Goal: Information Seeking & Learning: Understand process/instructions

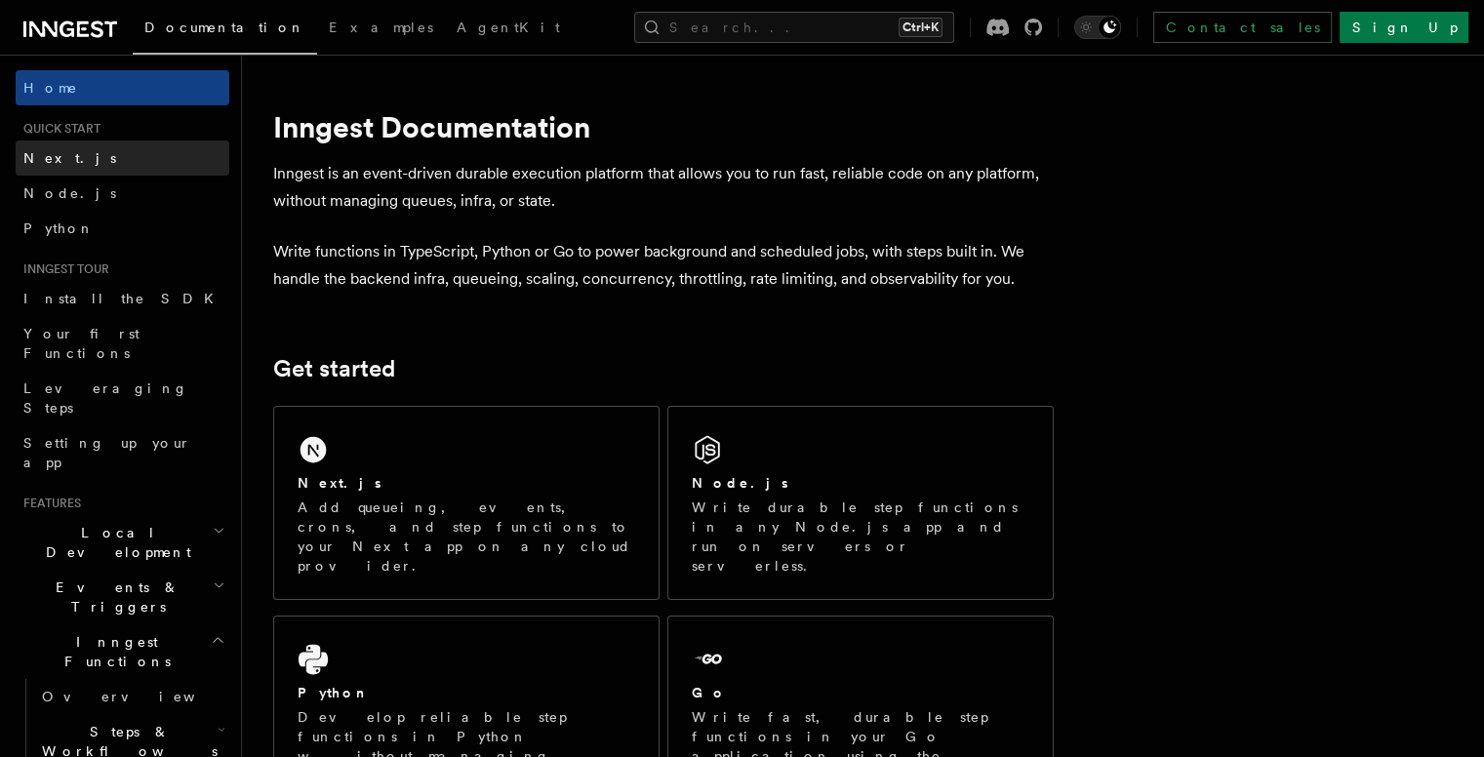
click at [128, 154] on link "Next.js" at bounding box center [123, 158] width 214 height 35
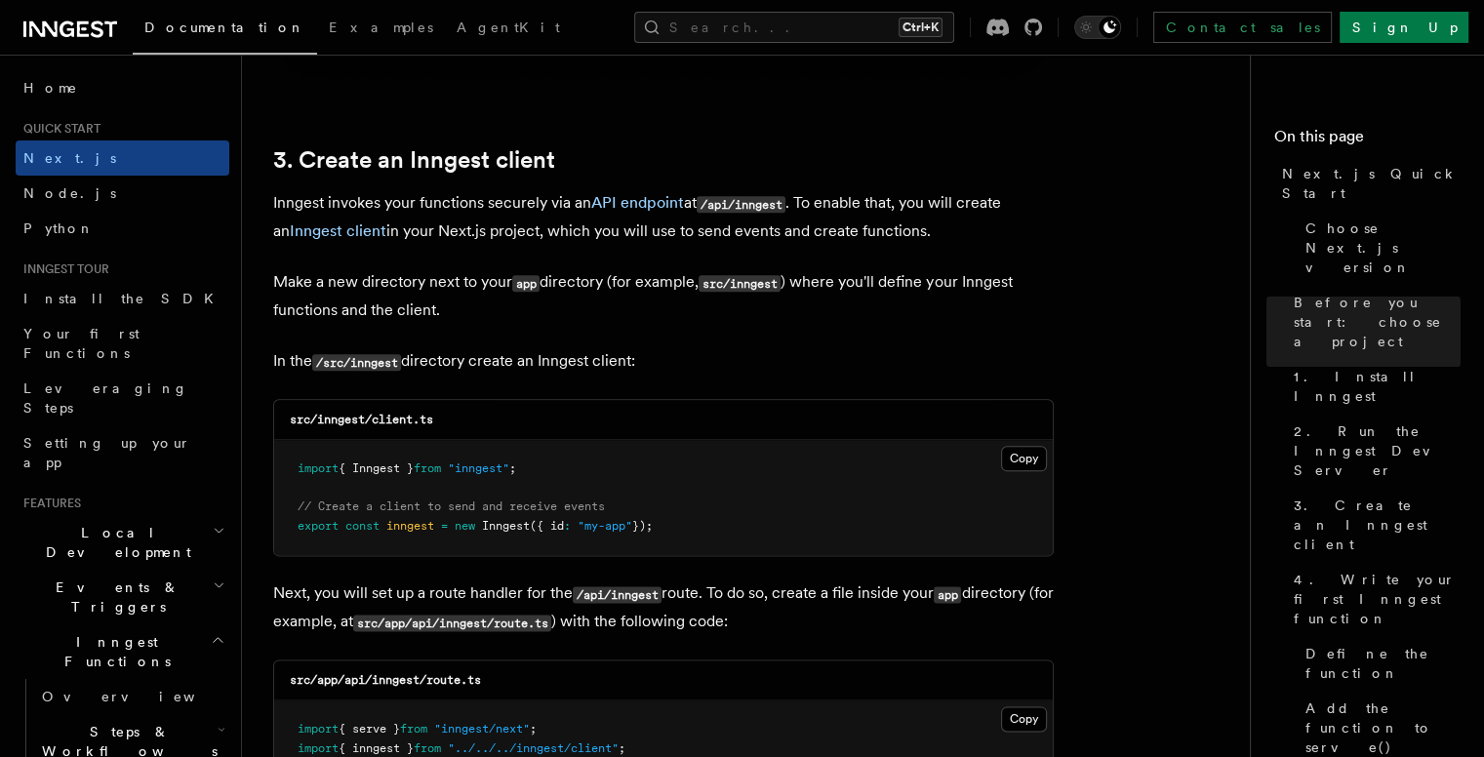
scroll to position [2244, 0]
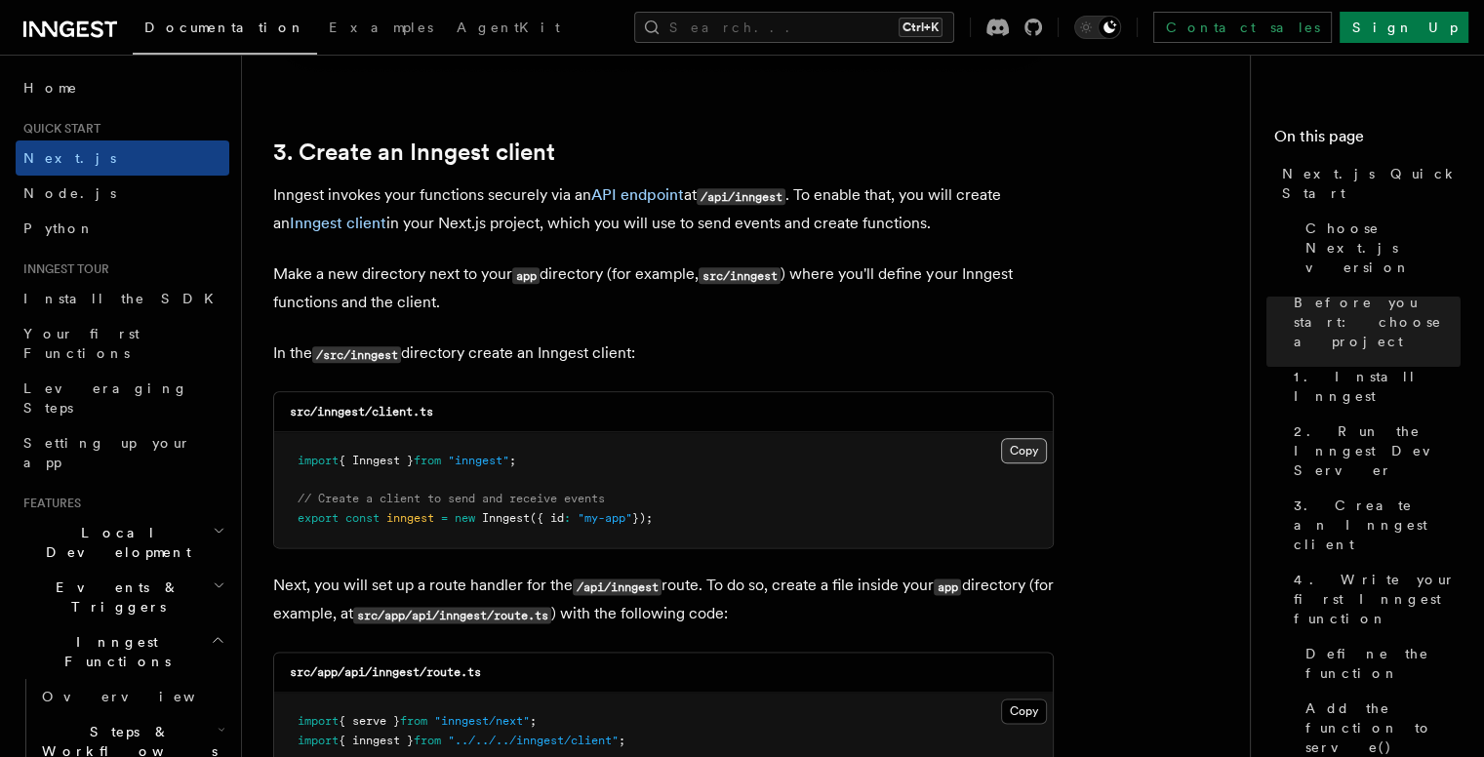
click at [1015, 448] on button "Copy Copied" at bounding box center [1024, 450] width 46 height 25
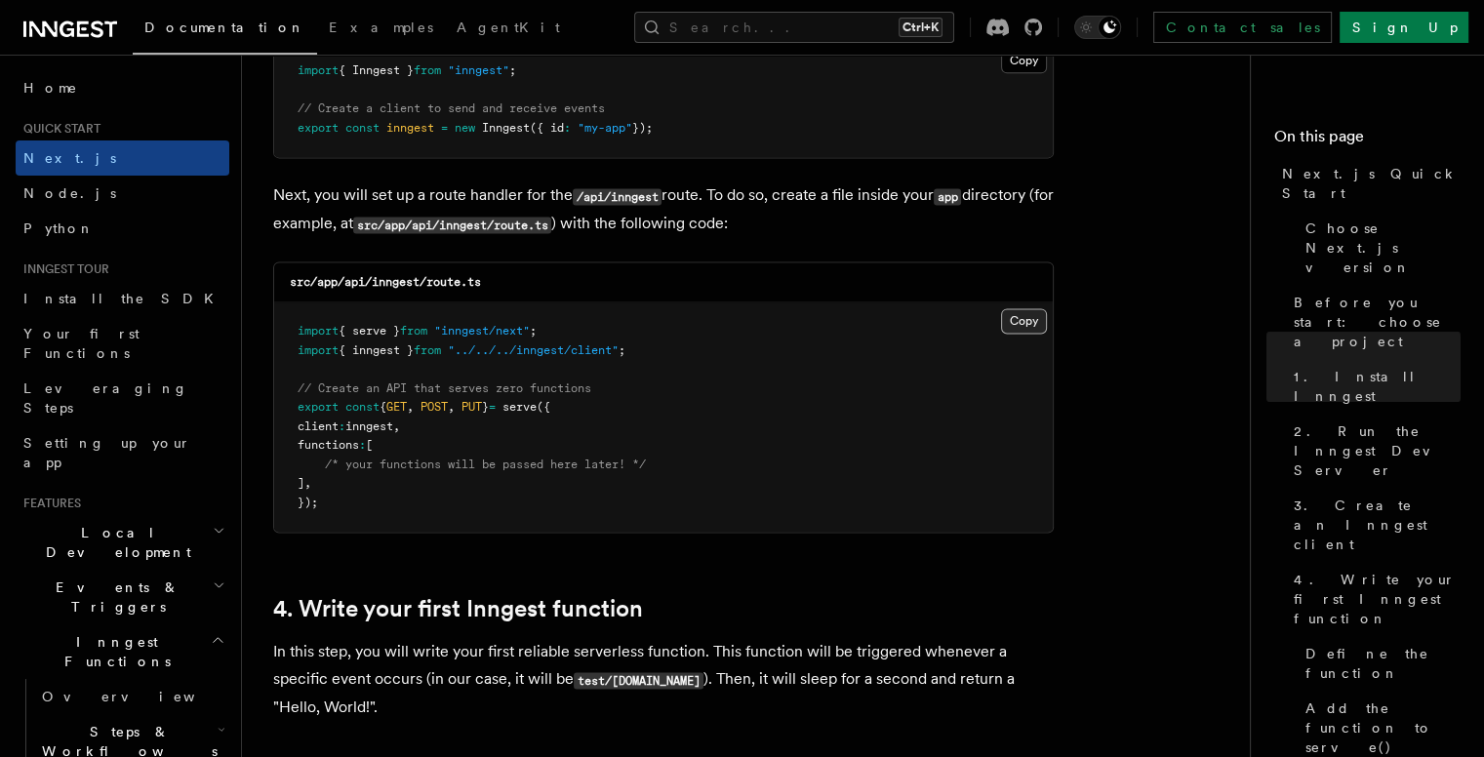
click at [1003, 325] on button "Copy Copied" at bounding box center [1024, 320] width 46 height 25
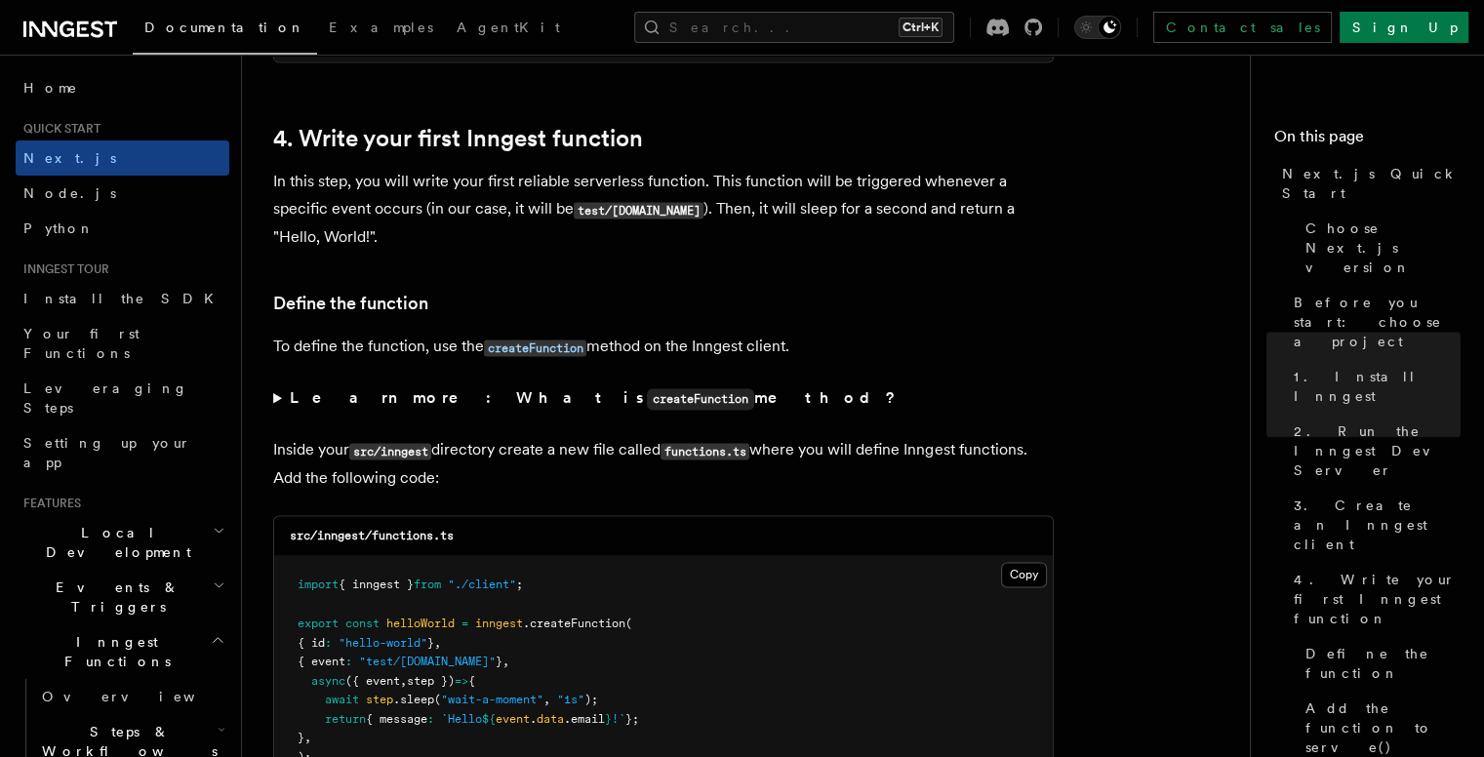
scroll to position [3220, 0]
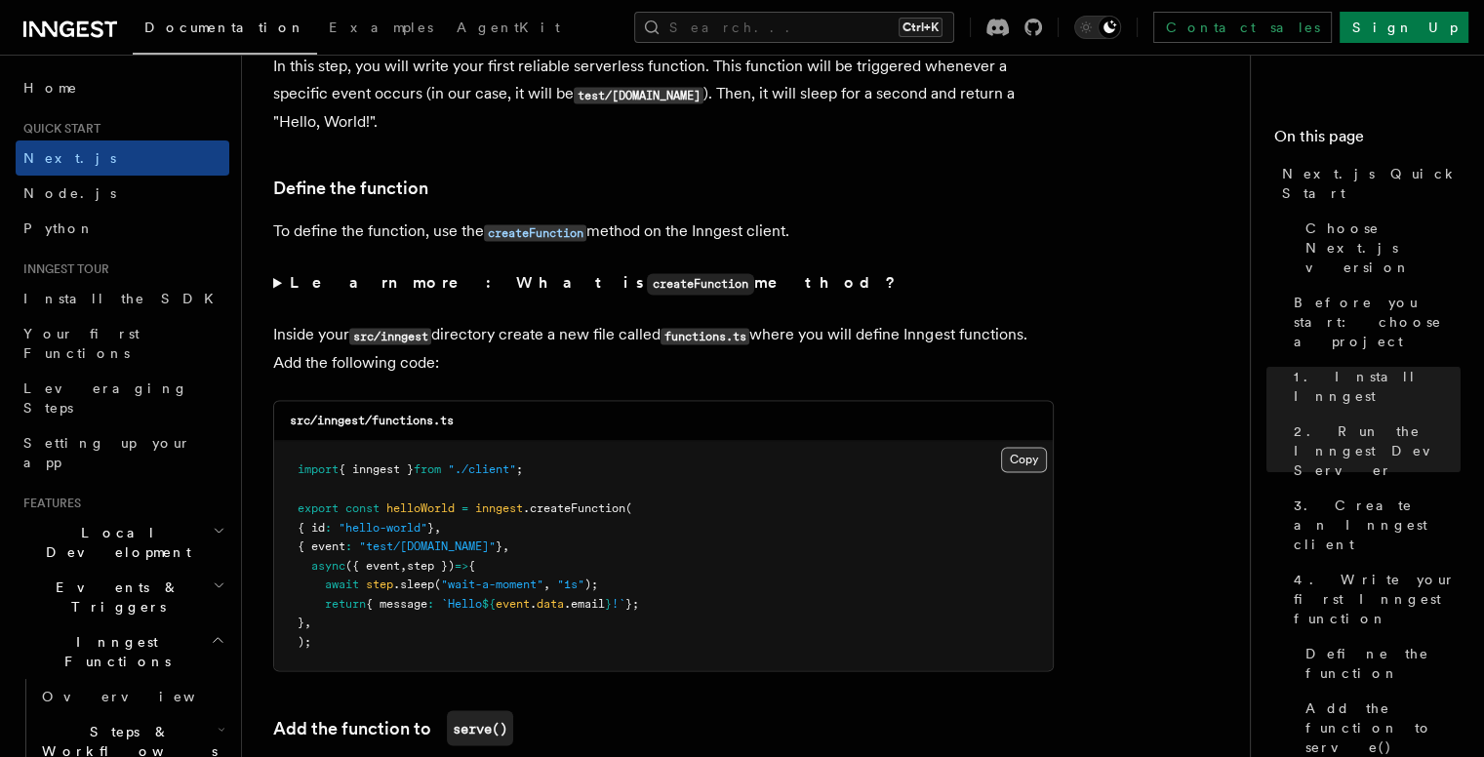
click at [1018, 466] on button "Copy Copied" at bounding box center [1024, 459] width 46 height 25
